Goal: Find specific page/section: Find specific page/section

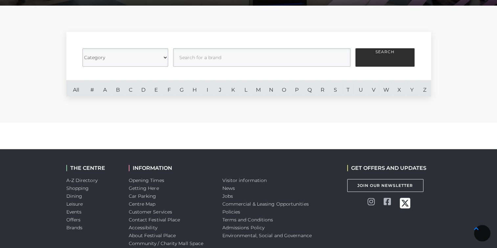
scroll to position [158, 0]
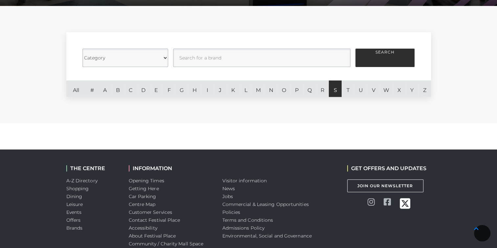
click at [336, 91] on link "S" at bounding box center [335, 89] width 13 height 16
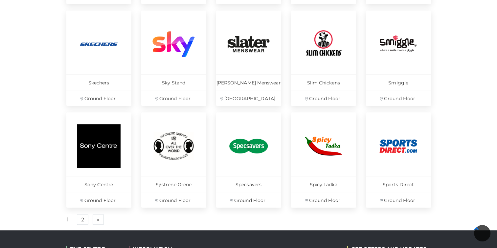
scroll to position [400, 0]
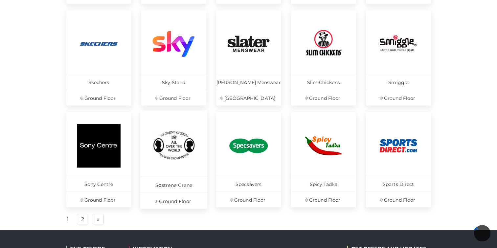
click at [187, 183] on p "Søstrene Grene" at bounding box center [173, 184] width 67 height 16
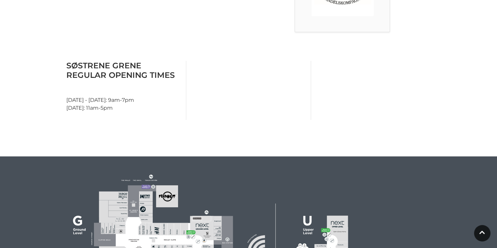
scroll to position [253, 0]
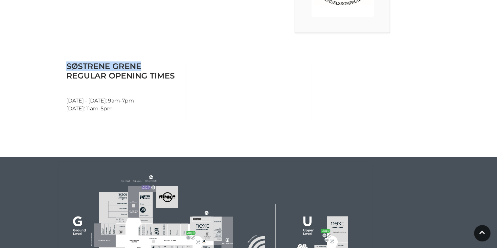
drag, startPoint x: 65, startPoint y: 65, endPoint x: 140, endPoint y: 66, distance: 74.3
click at [140, 66] on div "Søstrene Grene Regular Opening Times Monday - Saturday: 9am-7pm Sunday: 11am-5pm" at bounding box center [123, 90] width 125 height 59
drag, startPoint x: 140, startPoint y: 66, endPoint x: 132, endPoint y: 67, distance: 7.9
copy h3 "Søstrene Grene"
